Goal: Task Accomplishment & Management: Manage account settings

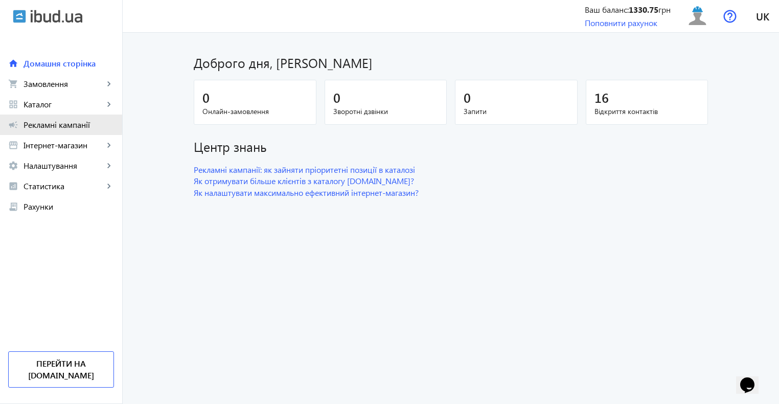
click at [49, 124] on span "Рекламні кампанії" at bounding box center [69, 125] width 90 height 10
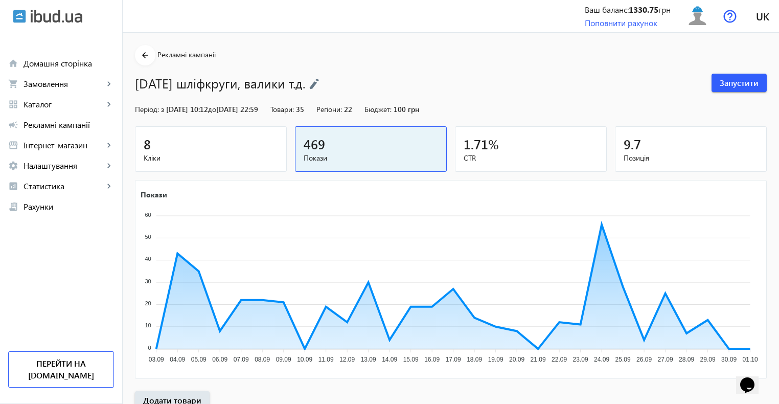
click at [225, 141] on div "8" at bounding box center [211, 144] width 134 height 18
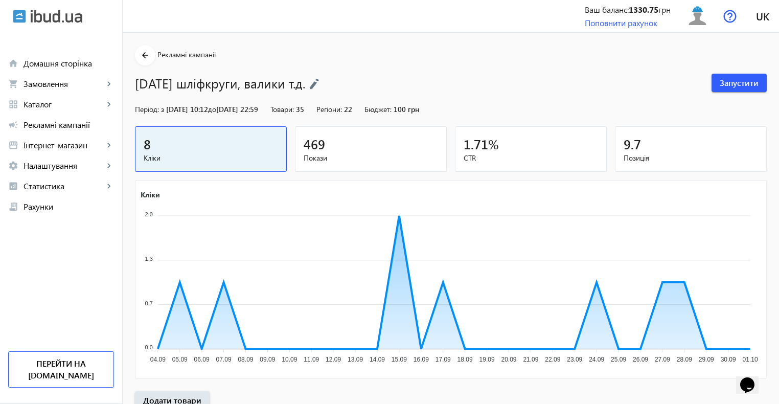
click at [320, 82] on img at bounding box center [314, 83] width 10 height 11
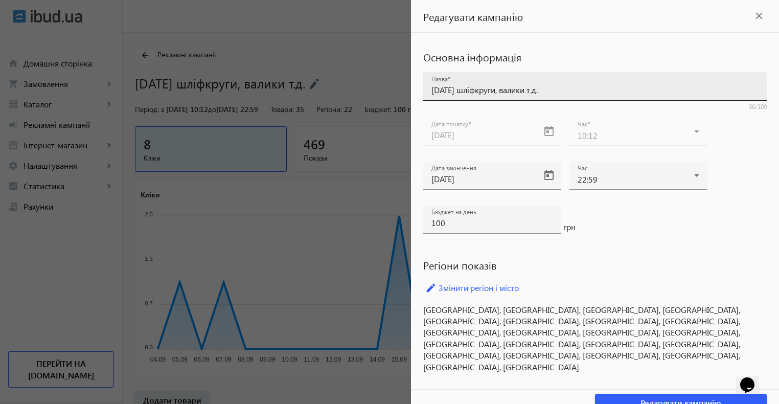
click at [451, 89] on input "Вересень 2025 шліфкруги, валики т.д." at bounding box center [595, 89] width 327 height 11
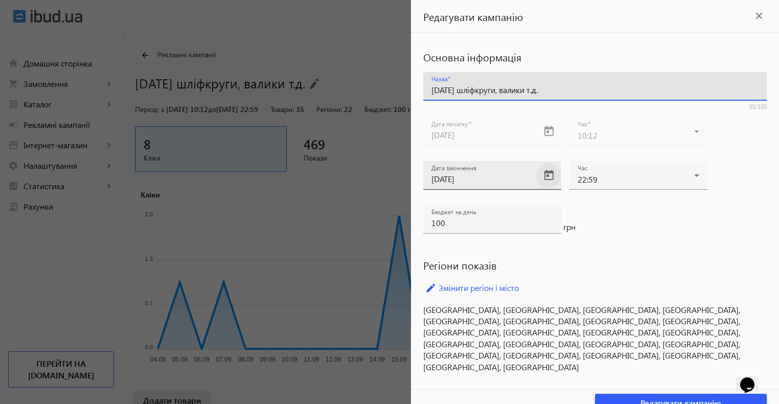
type input "Жовтень 2025 шліфкруги, валики т.д."
click at [545, 177] on span "Open calendar" at bounding box center [549, 175] width 25 height 25
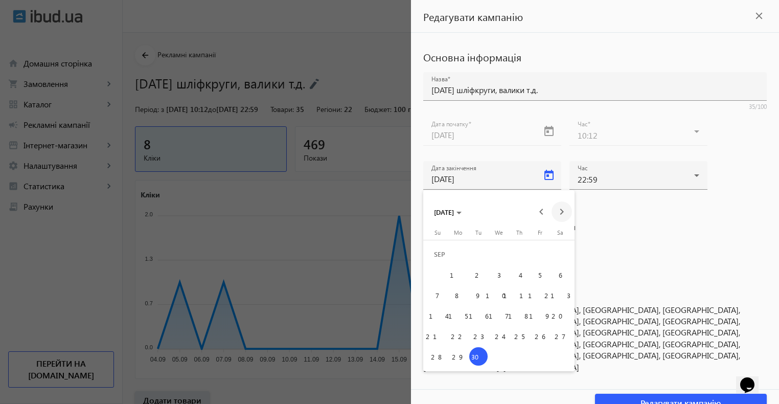
click at [562, 211] on span "Next month" at bounding box center [562, 211] width 20 height 20
click at [537, 339] on span "31" at bounding box center [540, 336] width 18 height 18
type input "31.10.2025"
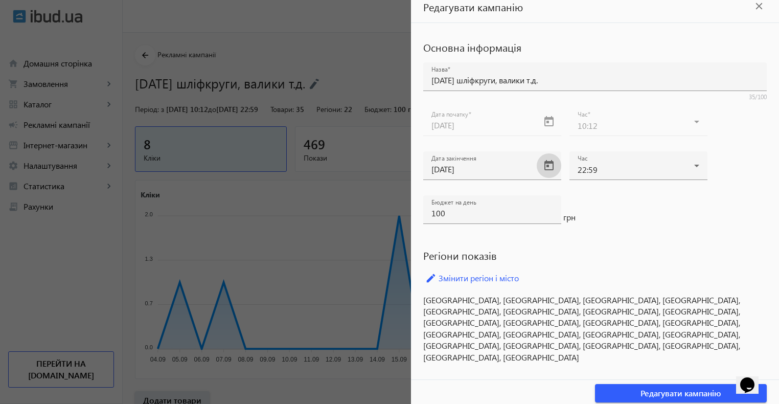
scroll to position [14, 0]
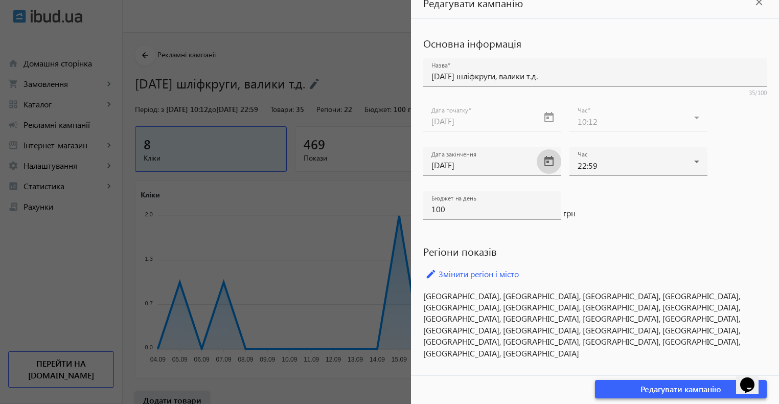
click at [614, 385] on span "button" at bounding box center [681, 389] width 172 height 25
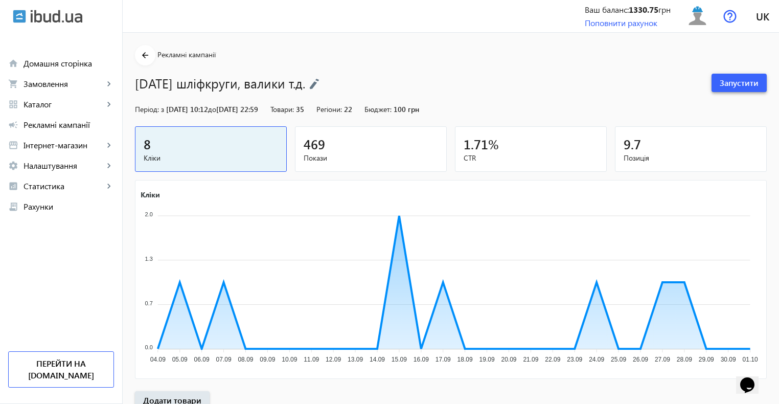
click at [729, 80] on span "Запустити" at bounding box center [739, 82] width 39 height 11
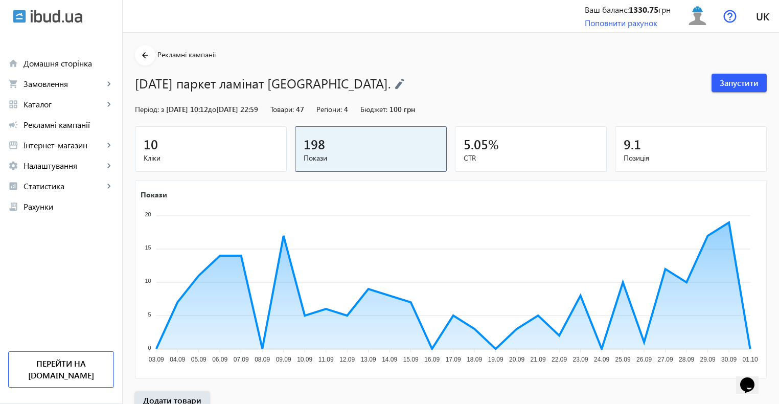
click at [233, 145] on div "10" at bounding box center [211, 144] width 134 height 18
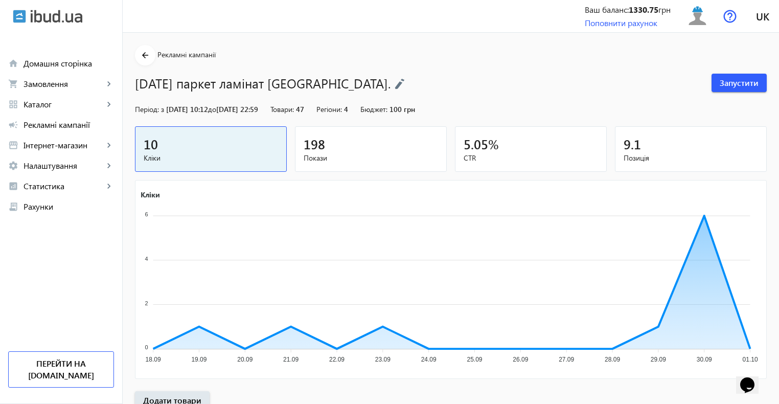
click at [405, 86] on img at bounding box center [400, 83] width 10 height 11
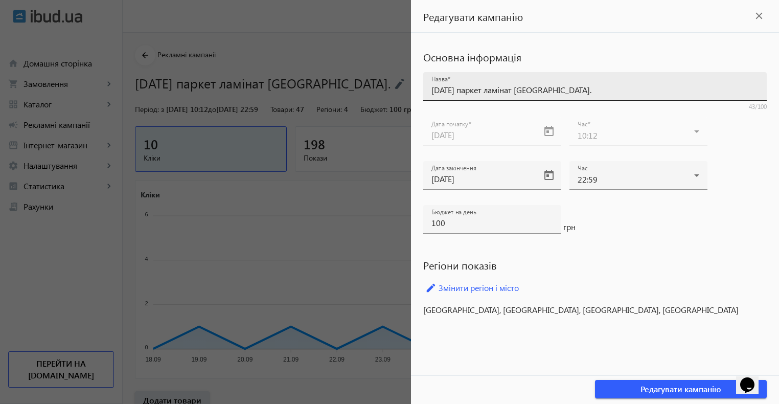
click at [453, 90] on input "[DATE] паркет ламінат [GEOGRAPHIC_DATA]." at bounding box center [595, 89] width 327 height 11
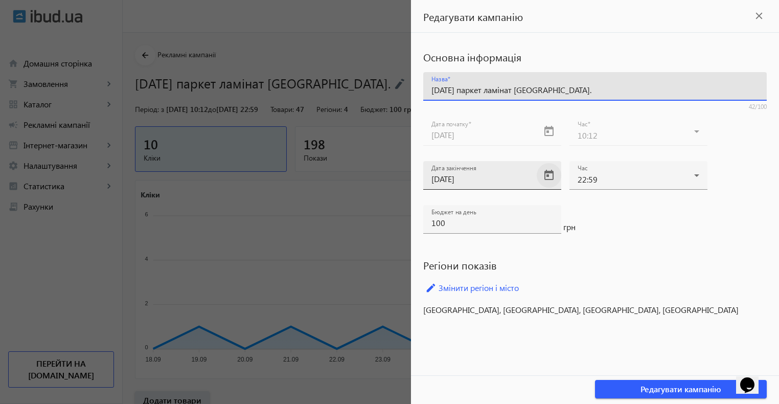
type input "Жовтень 2025 паркет ламінат Львівська обл."
click at [543, 178] on span "Open calendar" at bounding box center [549, 175] width 25 height 25
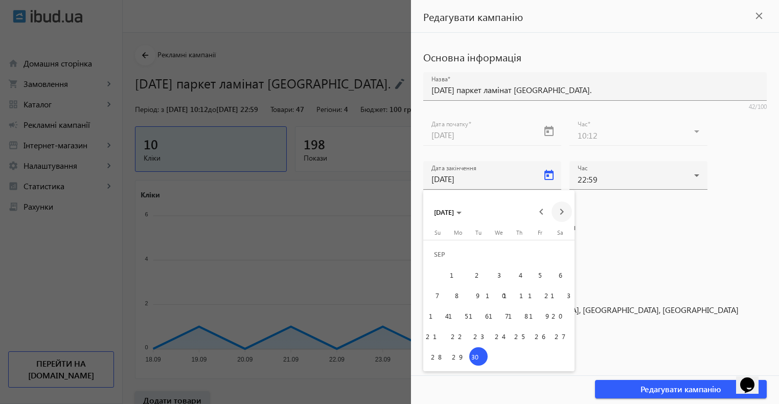
click at [557, 209] on span "Next month" at bounding box center [562, 211] width 20 height 20
click at [538, 339] on span "31" at bounding box center [540, 336] width 18 height 18
type input "31.10.2025"
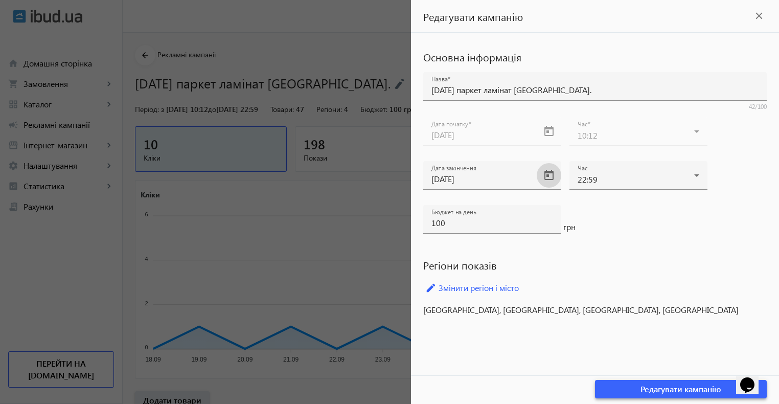
click at [631, 391] on span "button" at bounding box center [681, 389] width 172 height 25
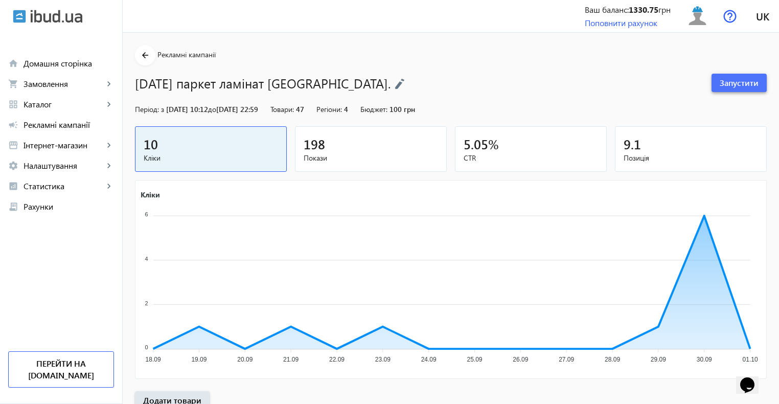
click at [733, 79] on span "Запустити" at bounding box center [739, 82] width 39 height 11
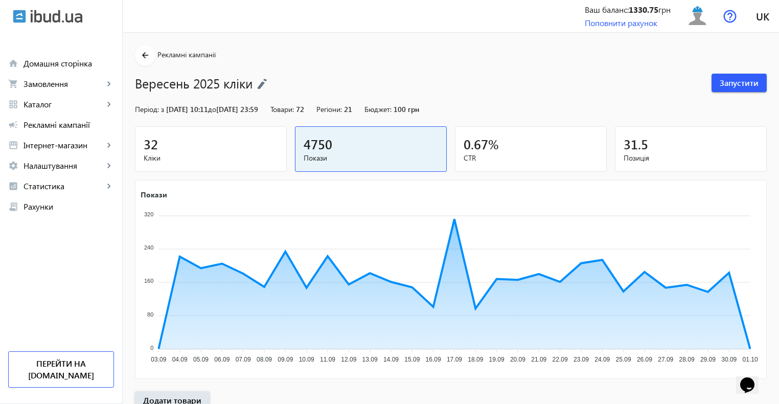
click at [220, 154] on span "Кліки" at bounding box center [211, 158] width 134 height 10
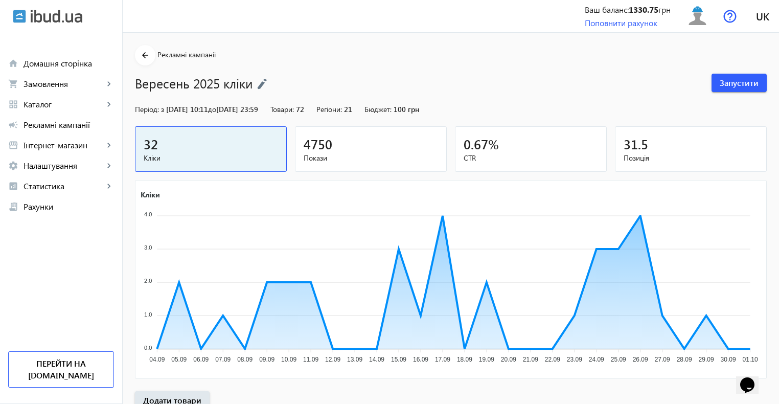
click at [261, 78] on img at bounding box center [262, 83] width 10 height 11
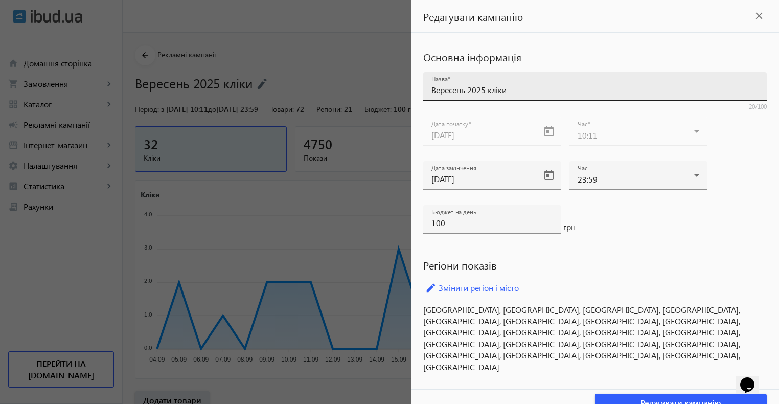
click at [452, 88] on input "Вересень 2025 кліки" at bounding box center [595, 89] width 327 height 11
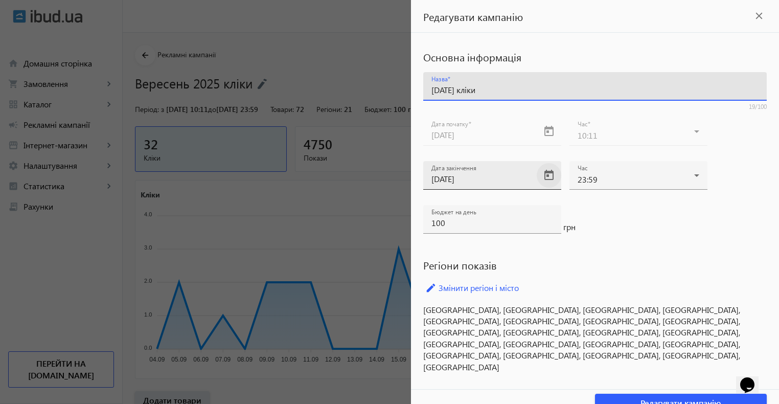
type input "[DATE] кліки"
click at [553, 175] on span "Open calendar" at bounding box center [549, 175] width 25 height 25
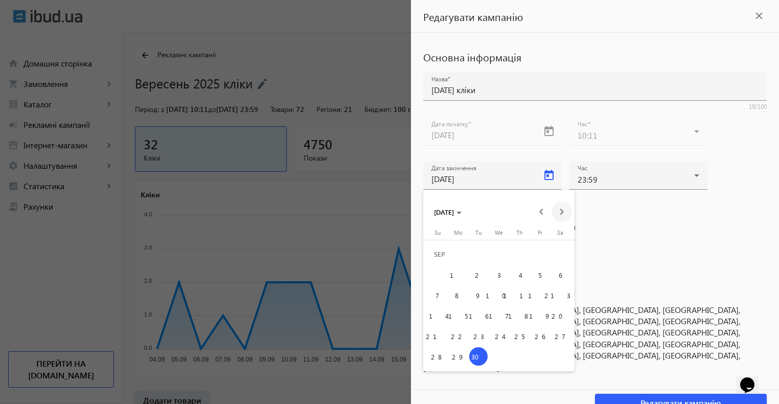
click at [563, 209] on span "Next month" at bounding box center [562, 211] width 20 height 20
click at [545, 336] on span "31" at bounding box center [540, 336] width 18 height 18
type input "31.10.2025"
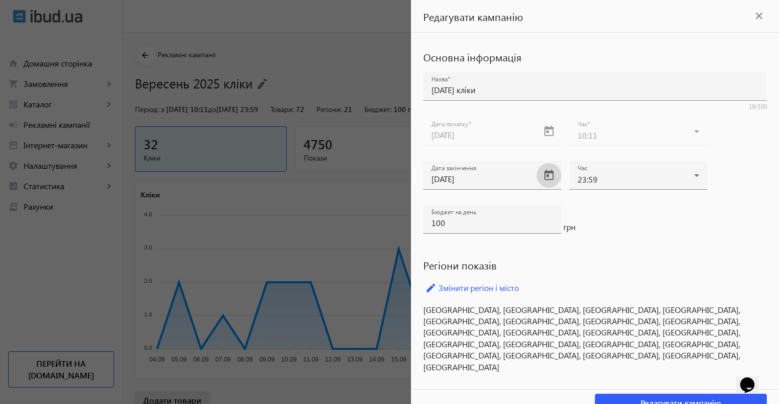
scroll to position [14, 0]
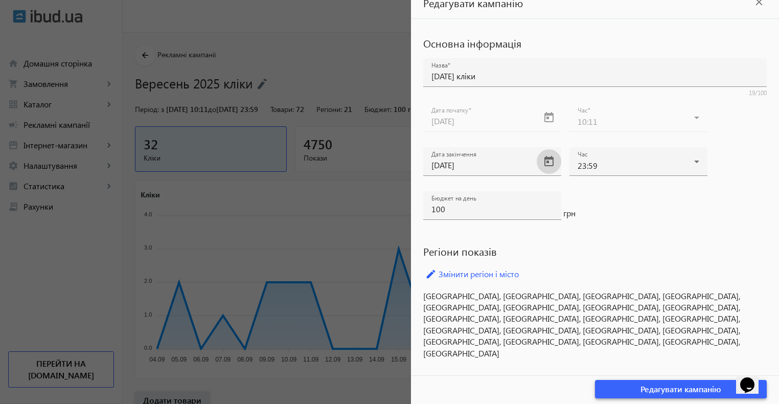
click at [619, 390] on span "button" at bounding box center [681, 389] width 172 height 25
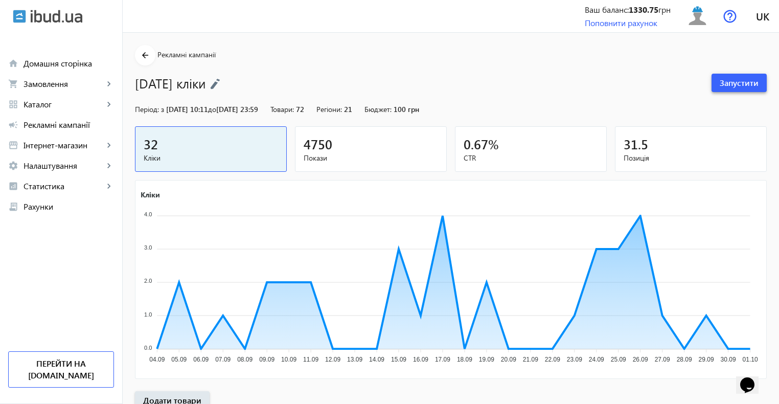
click at [737, 81] on span "Запустити" at bounding box center [739, 82] width 39 height 11
